Goal: Download file/media

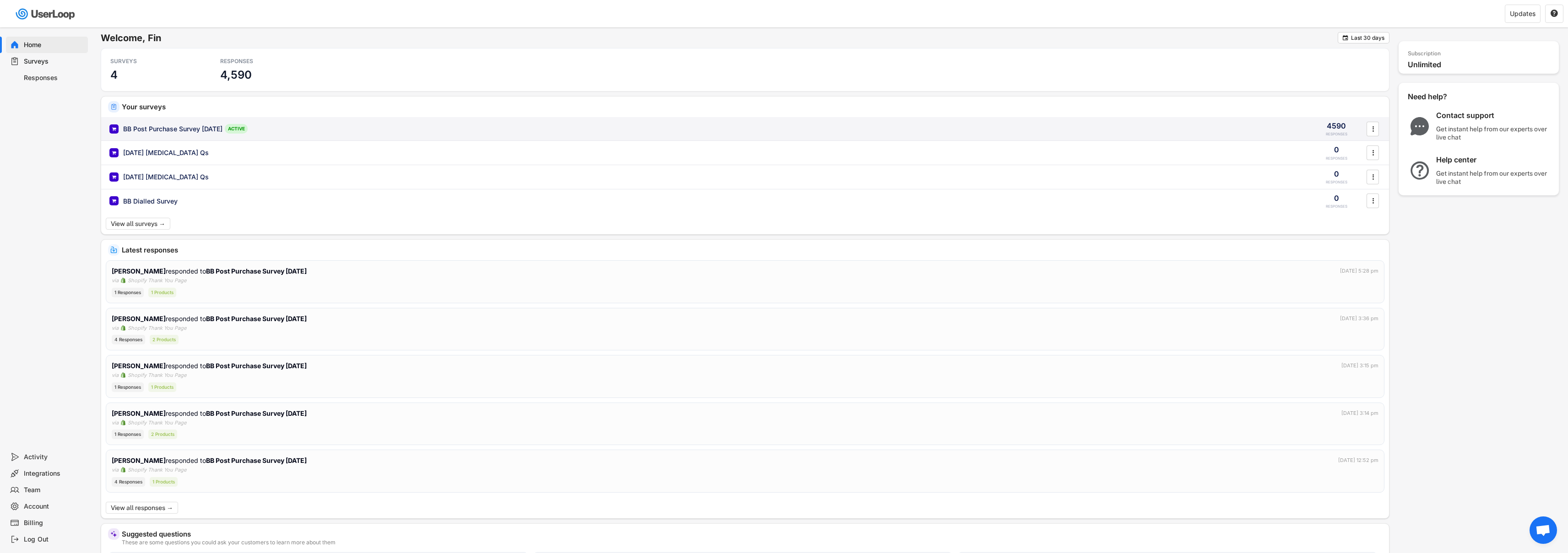
click at [367, 134] on div "BB Post Purchase Survey [DATE] ACTIVE 4590 RESPONSES " at bounding box center [745, 129] width 1287 height 24
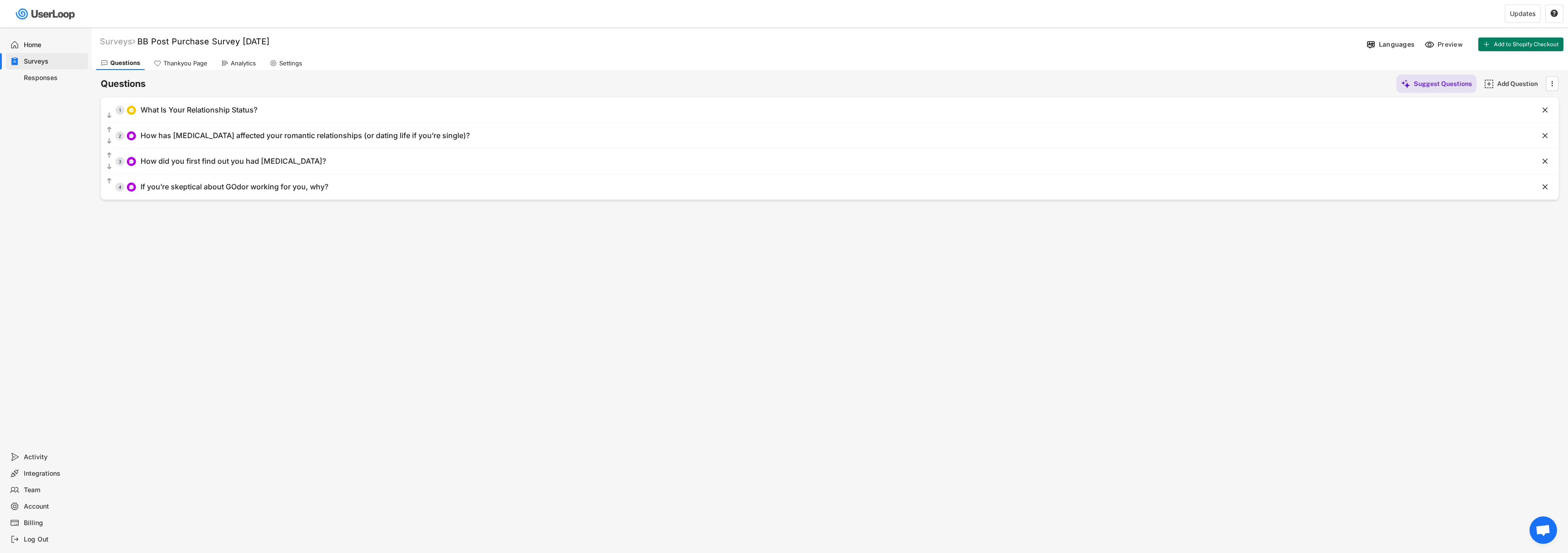
click at [239, 67] on div "Analytics" at bounding box center [238, 63] width 44 height 13
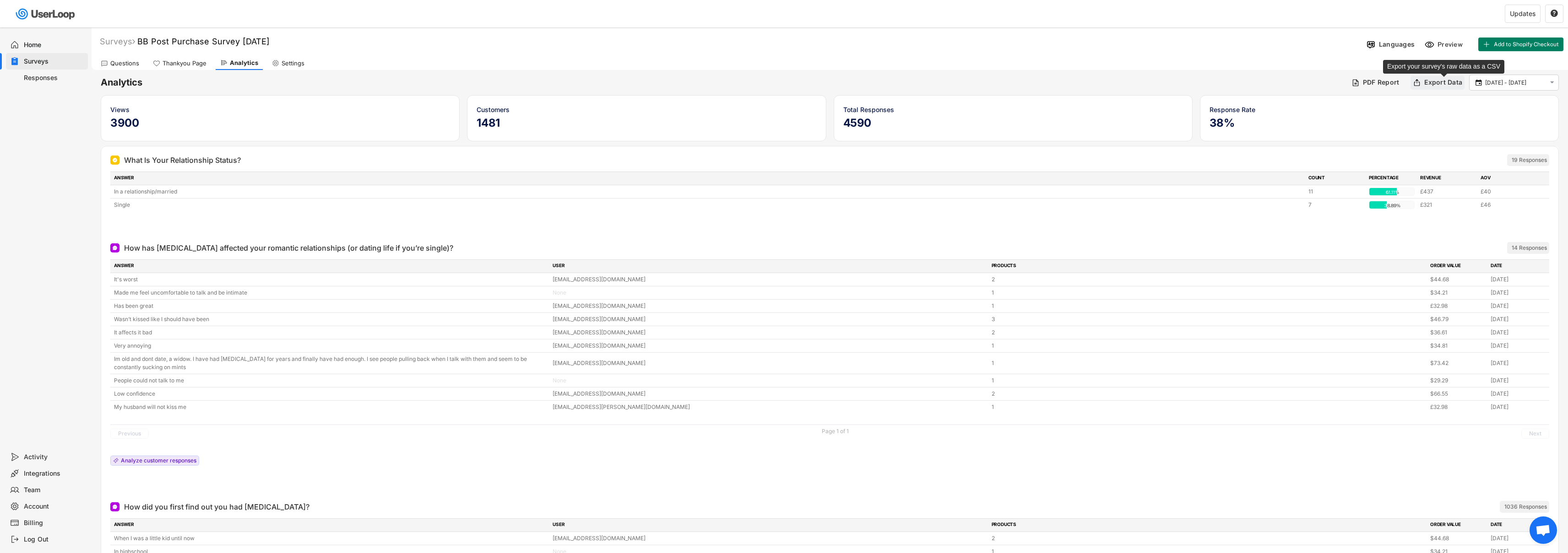
click at [1445, 80] on div "Export Data" at bounding box center [1443, 82] width 38 height 8
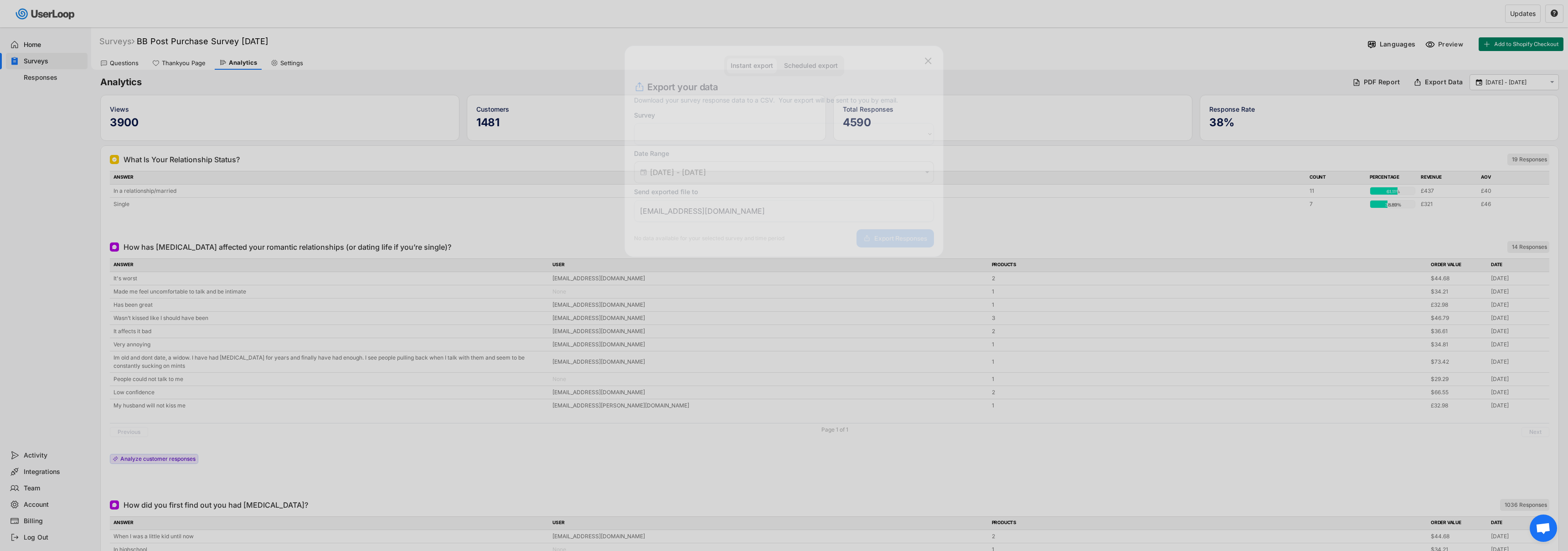
select select ""1348695171700984260__LOOKUP__1753533228553x152611978416750600""
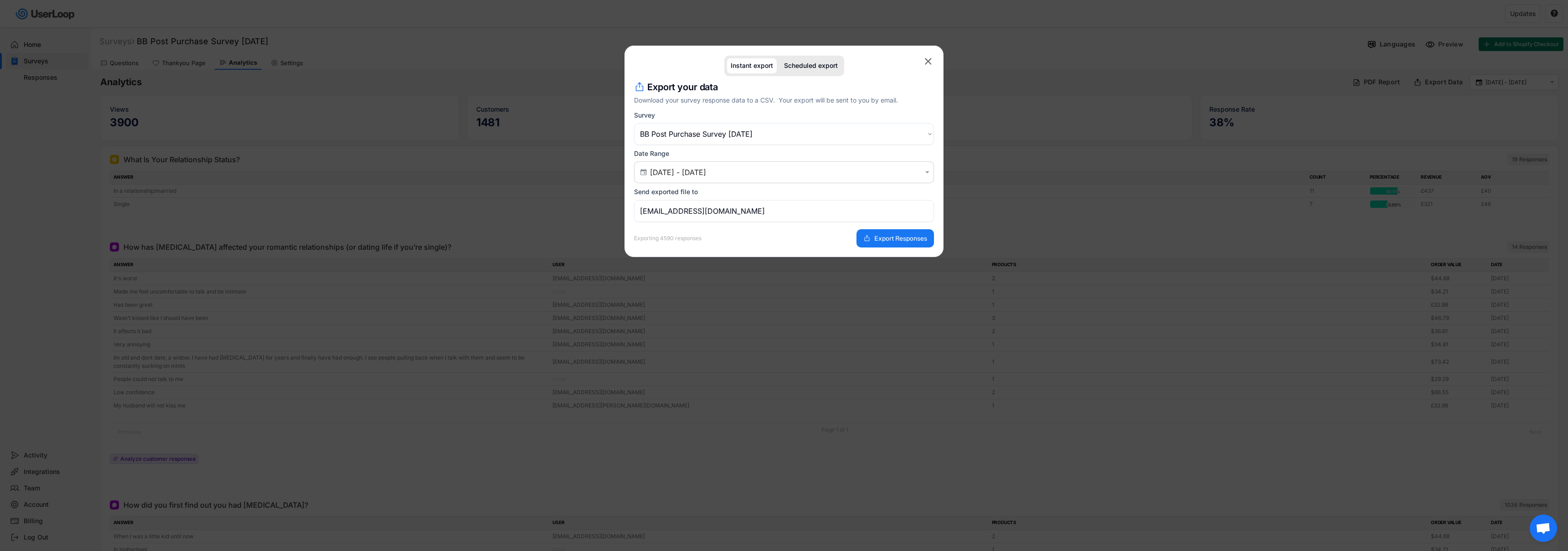
click at [779, 184] on div "Export your data Download your survey response data to a CSV. Your export will …" at bounding box center [784, 164] width 300 height 167
click at [775, 168] on input "[DATE] - [DATE]" at bounding box center [785, 172] width 271 height 9
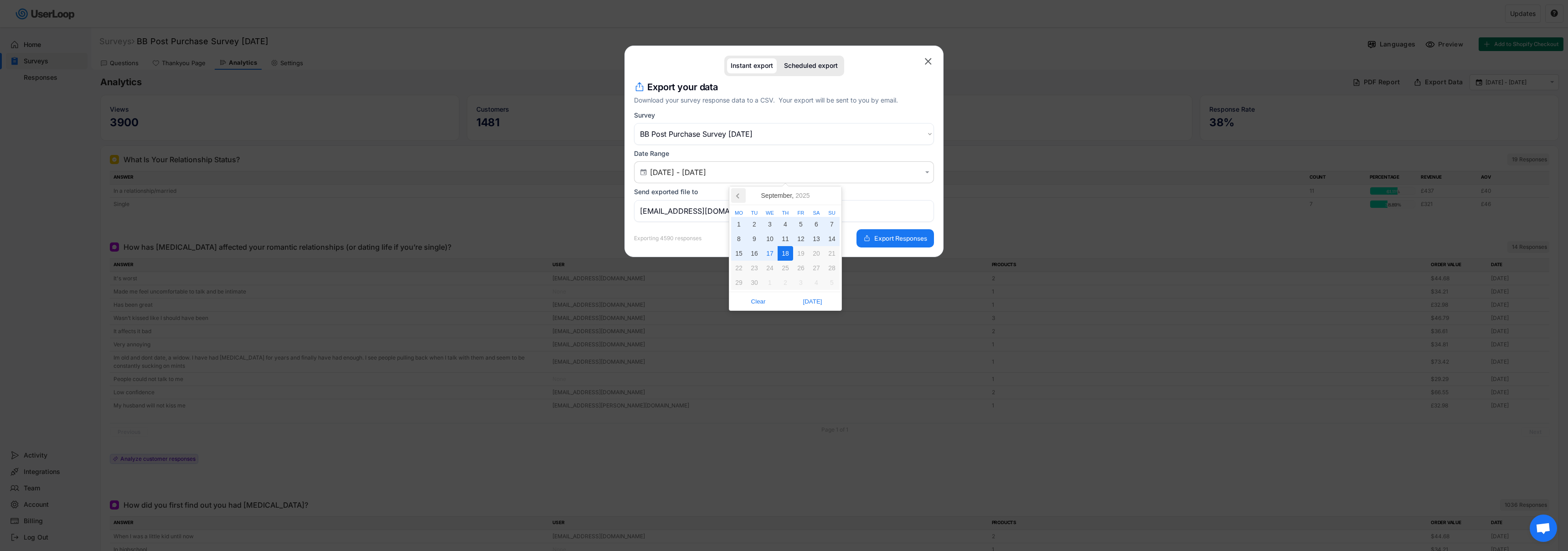
click at [738, 196] on icon at bounding box center [738, 195] width 15 height 15
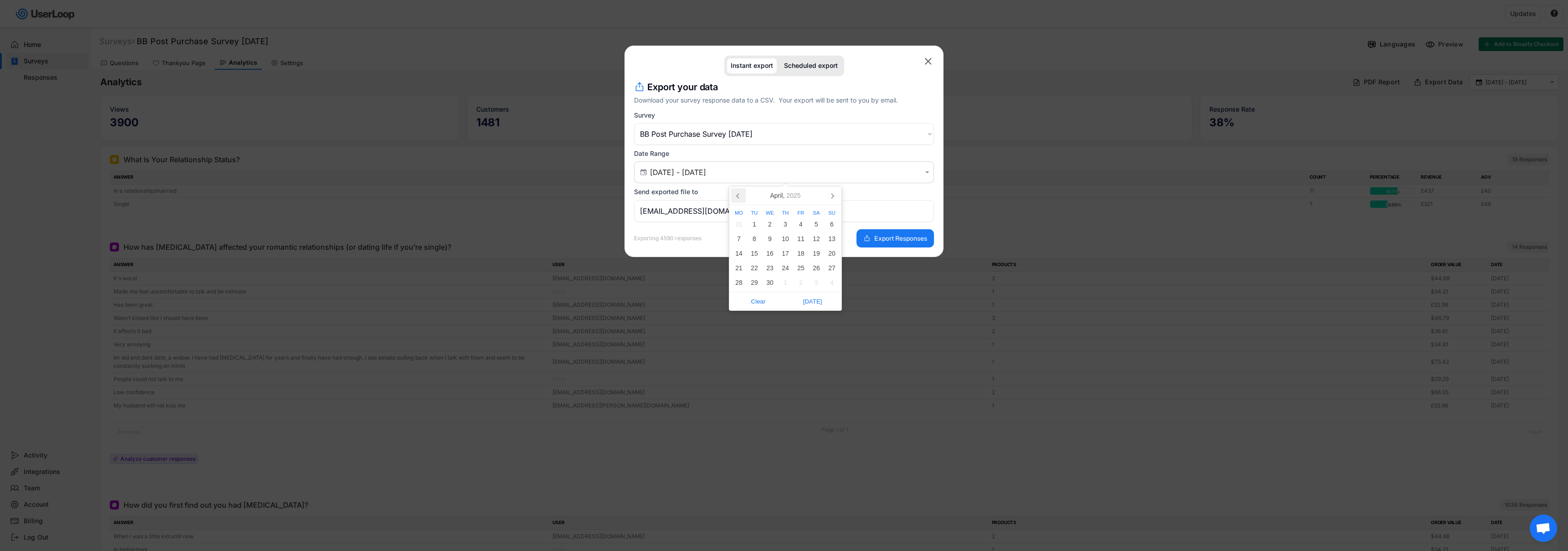
click at [738, 196] on icon at bounding box center [738, 195] width 15 height 15
click at [839, 195] on icon at bounding box center [832, 195] width 15 height 15
click at [838, 195] on icon at bounding box center [832, 195] width 15 height 15
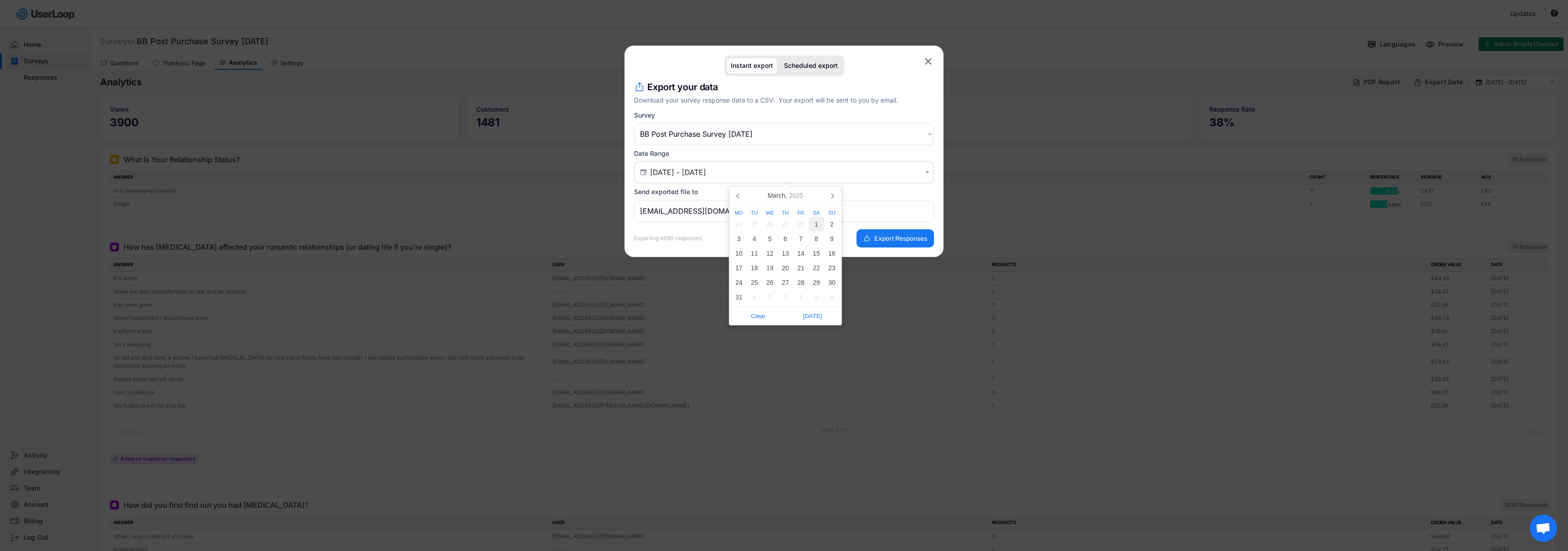
click at [821, 219] on div "1" at bounding box center [816, 224] width 15 height 15
click at [838, 197] on icon at bounding box center [832, 195] width 15 height 15
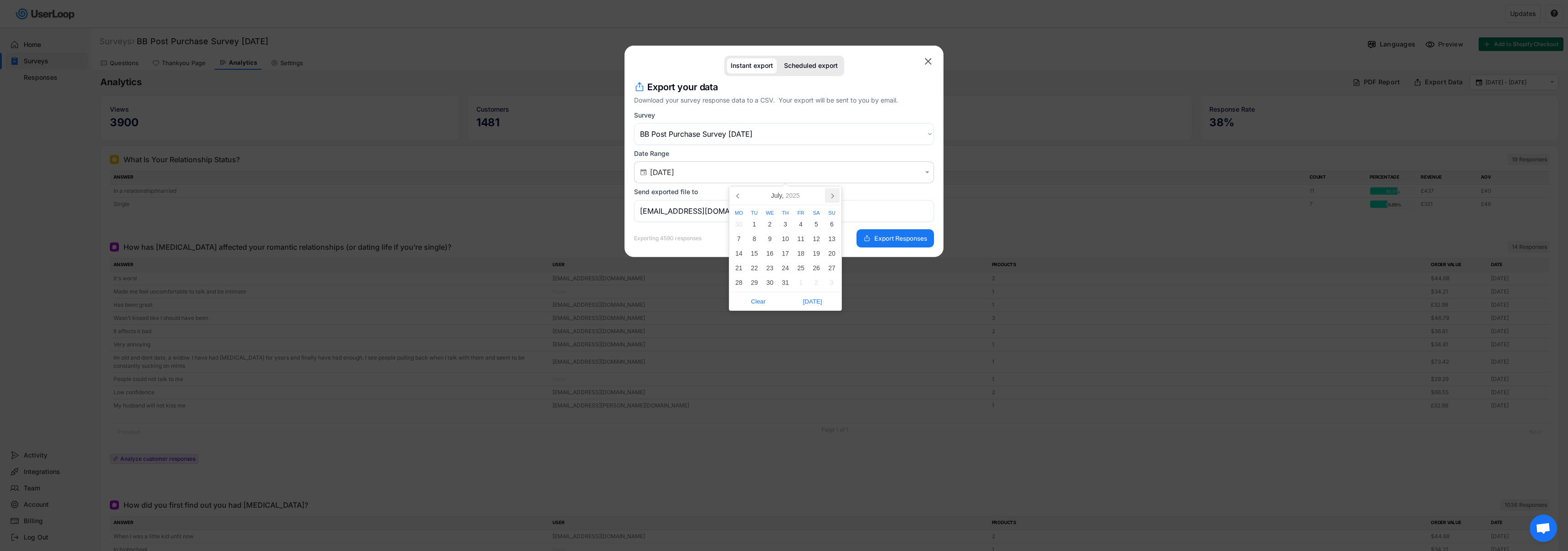
click at [838, 197] on icon at bounding box center [832, 195] width 15 height 15
click at [838, 197] on nav "[DATE]" at bounding box center [785, 195] width 112 height 19
click at [786, 251] on div "18" at bounding box center [785, 253] width 15 height 15
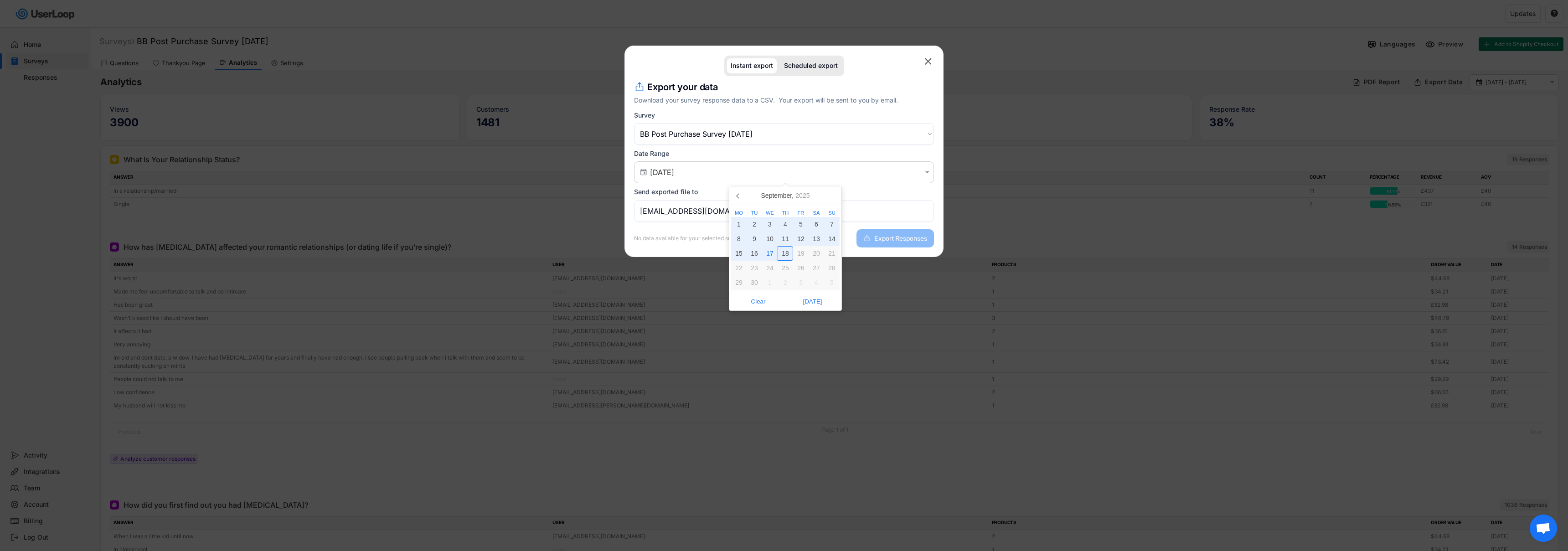
type input "[DATE] - [DATE]"
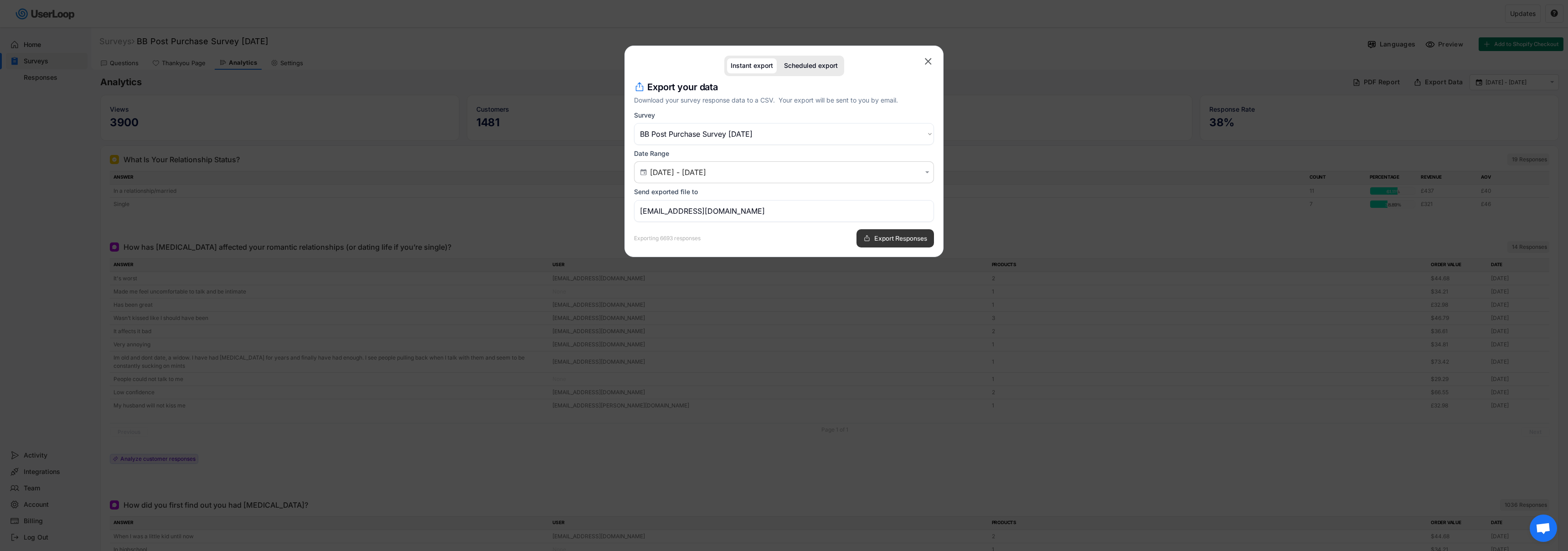
click at [884, 240] on span "Export Responses" at bounding box center [900, 238] width 53 height 6
